Goal: Information Seeking & Learning: Learn about a topic

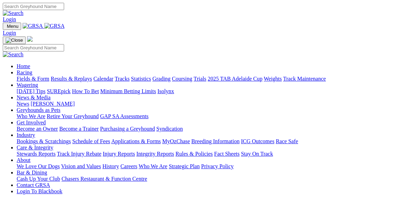
click at [76, 76] on link "Results & Replays" at bounding box center [71, 79] width 41 height 6
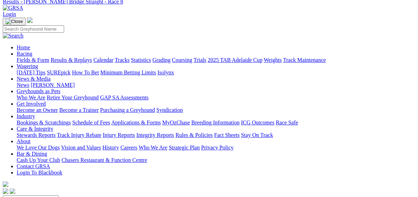
scroll to position [83, 0]
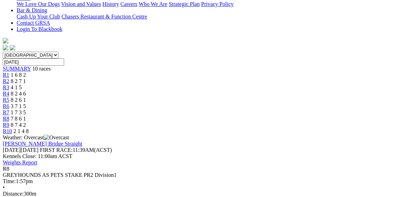
scroll to position [166, 0]
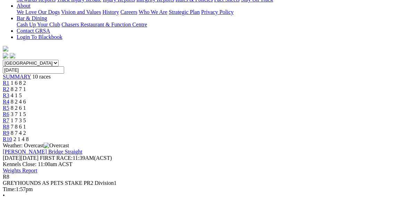
scroll to position [55, 0]
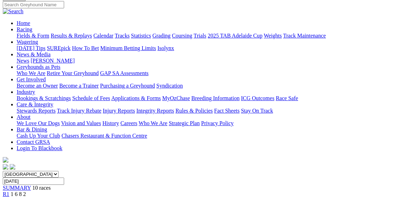
click at [9, 191] on span "R1" at bounding box center [6, 194] width 7 height 6
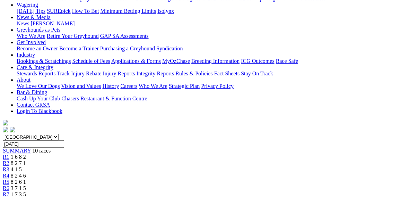
scroll to position [83, 0]
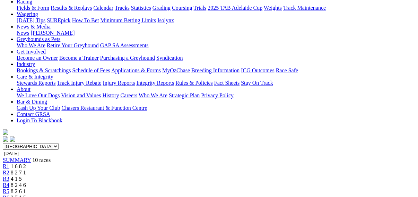
click at [9, 175] on span "R3" at bounding box center [6, 178] width 7 height 6
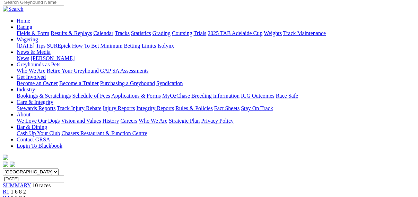
scroll to position [55, 0]
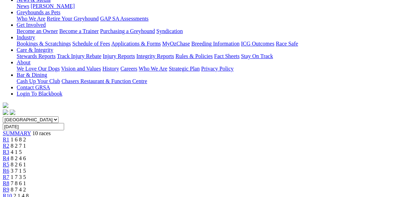
scroll to position [83, 0]
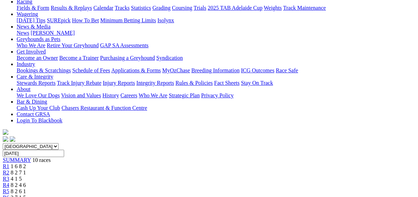
click at [9, 188] on span "R5" at bounding box center [6, 191] width 7 height 6
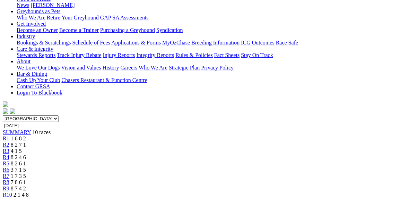
scroll to position [55, 0]
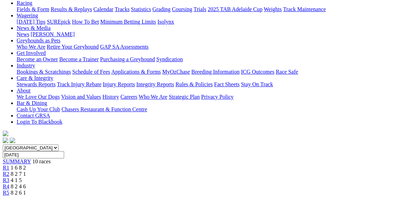
scroll to position [83, 0]
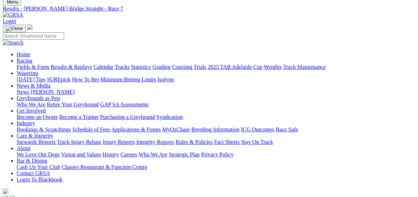
scroll to position [83, 0]
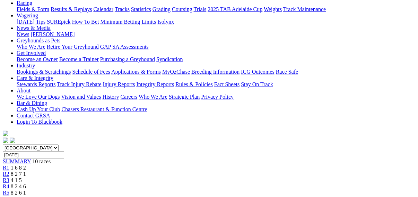
scroll to position [83, 0]
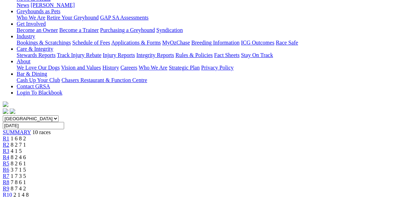
scroll to position [55, 0]
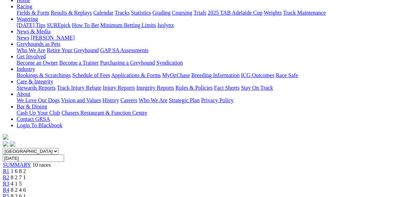
scroll to position [55, 0]
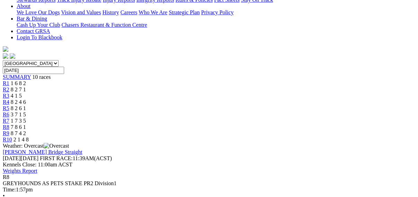
scroll to position [166, 0]
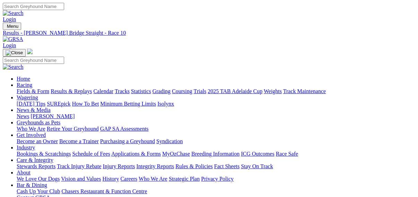
click at [19, 88] on link "Fields & Form" at bounding box center [33, 91] width 33 height 6
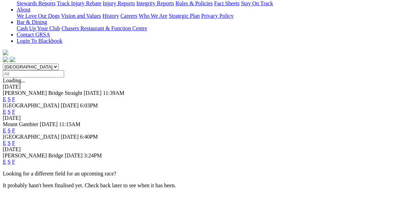
scroll to position [166, 0]
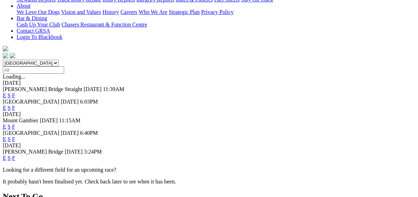
click at [15, 155] on link "F" at bounding box center [13, 158] width 3 height 6
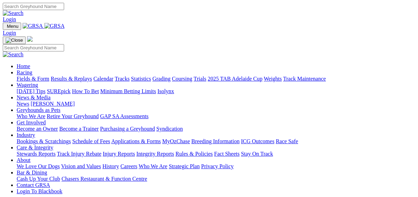
click at [18, 76] on link "Fields & Form" at bounding box center [33, 79] width 33 height 6
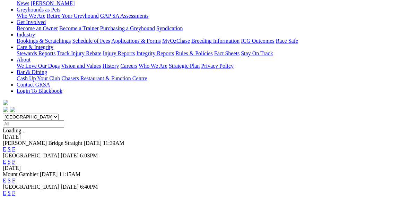
scroll to position [139, 0]
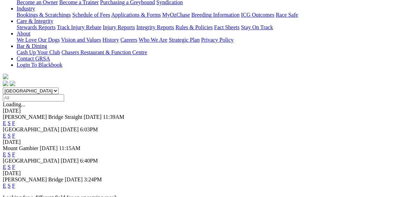
click at [15, 164] on link "F" at bounding box center [13, 167] width 3 height 6
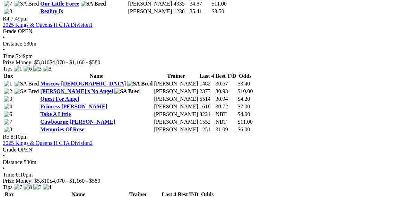
scroll to position [582, 0]
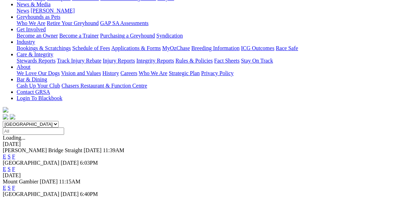
scroll to position [111, 0]
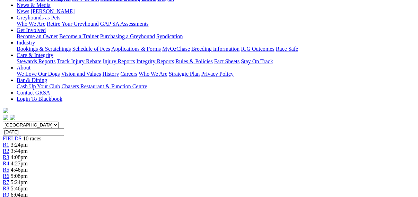
scroll to position [28, 0]
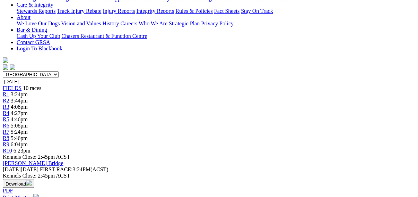
scroll to position [83, 0]
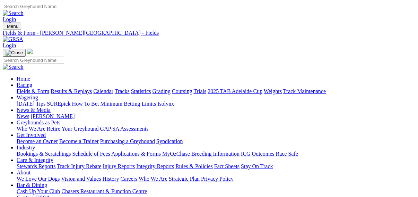
scroll to position [17, 0]
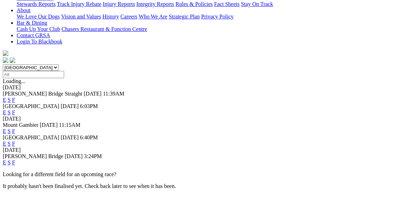
scroll to position [166, 0]
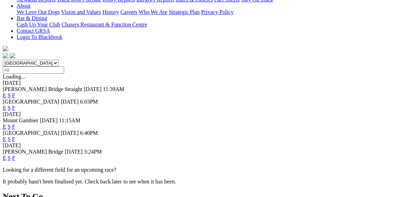
click at [15, 123] on link "F" at bounding box center [13, 126] width 3 height 6
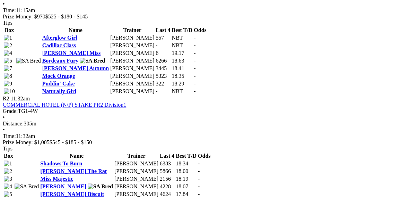
scroll to position [305, 0]
